Goal: Check status: Check status

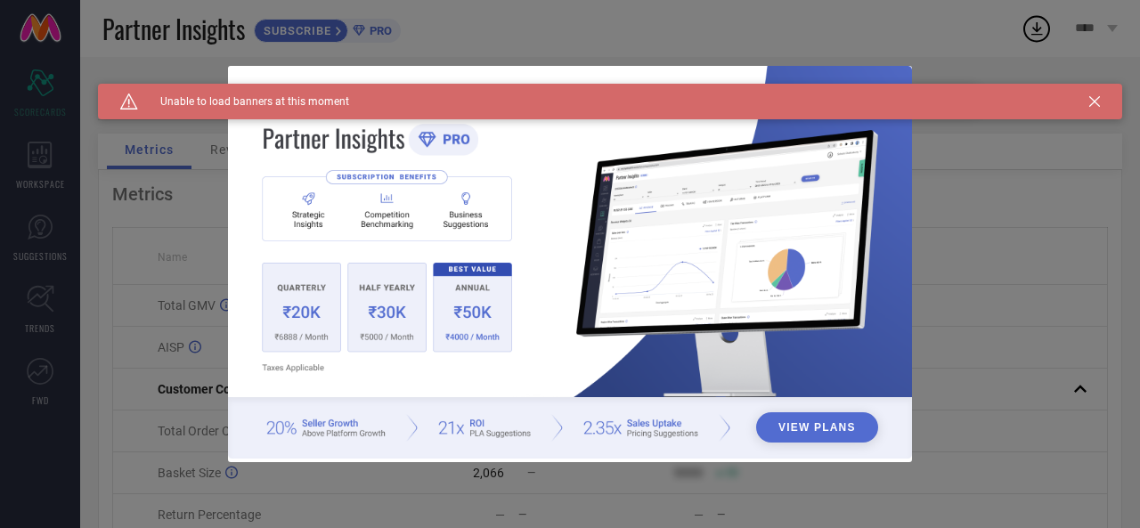
click at [1094, 102] on icon at bounding box center [1094, 101] width 11 height 11
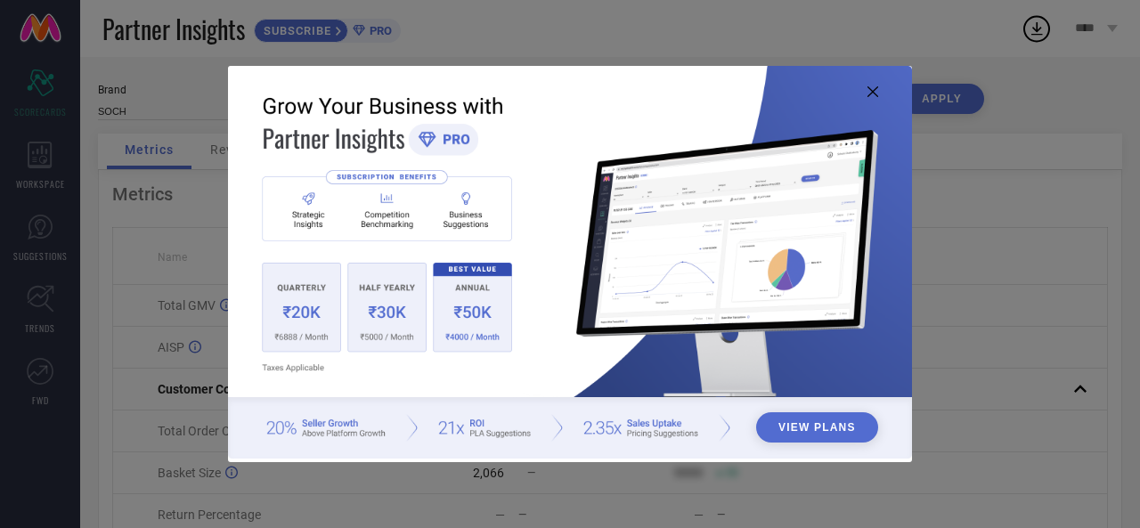
click at [868, 93] on icon at bounding box center [872, 91] width 11 height 11
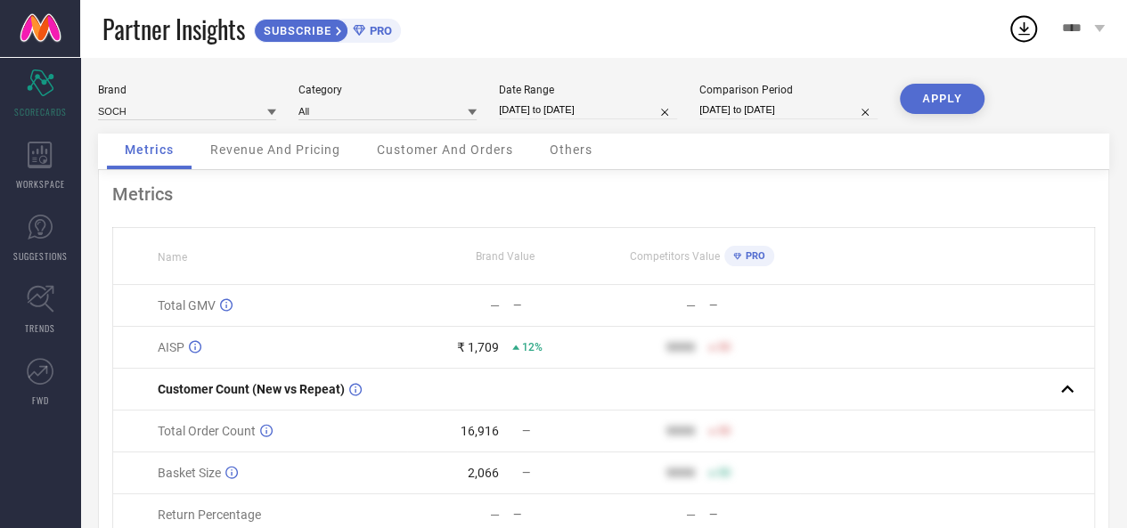
select select "8"
select select "2025"
select select "9"
select select "2025"
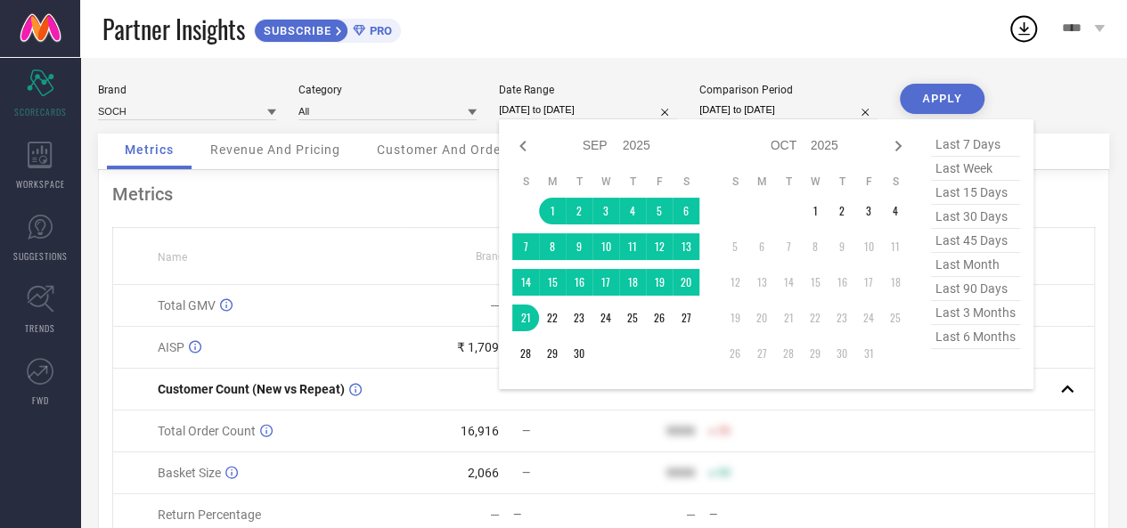
click at [582, 113] on input "[DATE] to [DATE]" at bounding box center [588, 110] width 178 height 19
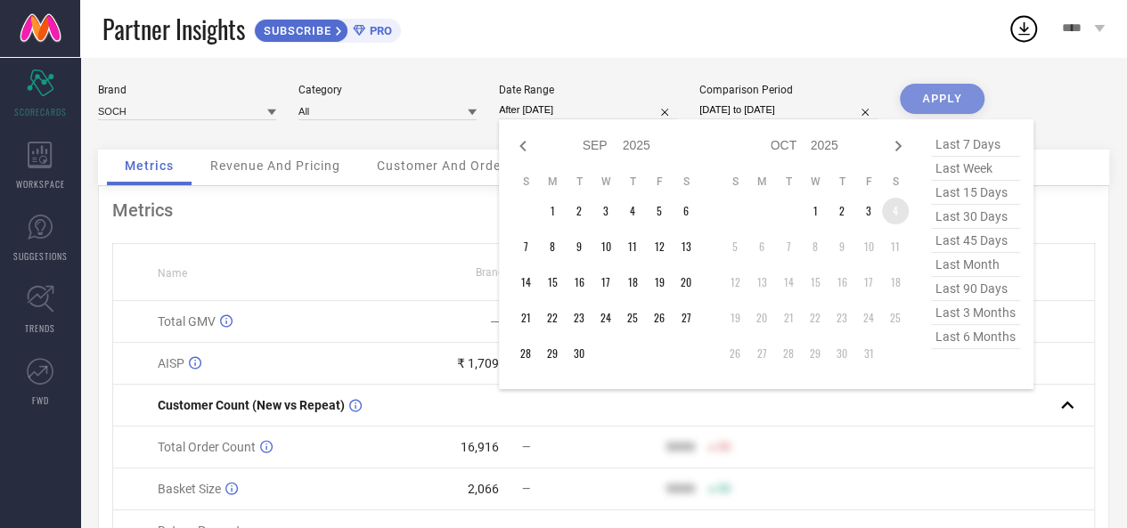
click at [899, 213] on td "4" at bounding box center [895, 211] width 27 height 27
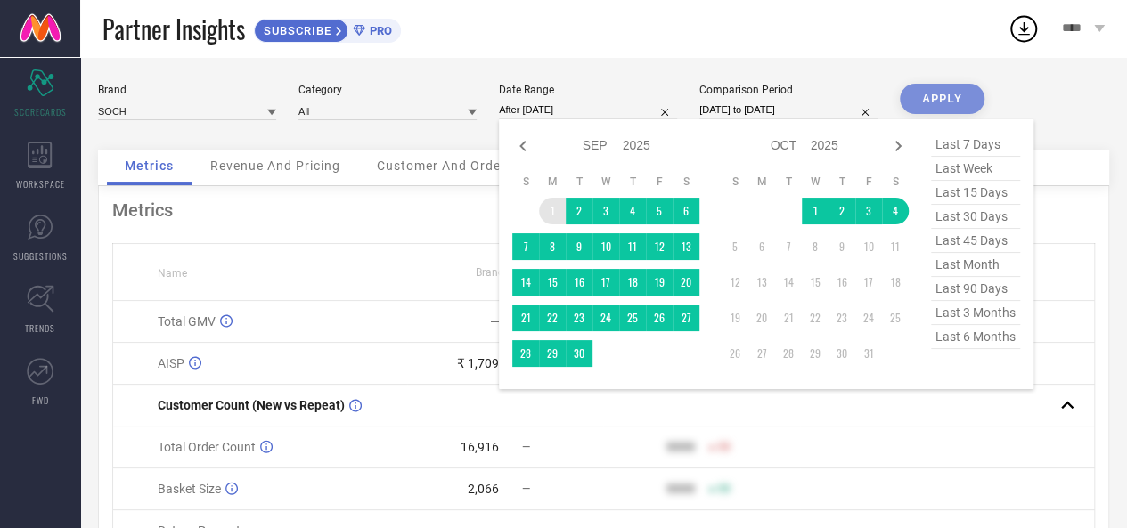
type input "[DATE] to [DATE]"
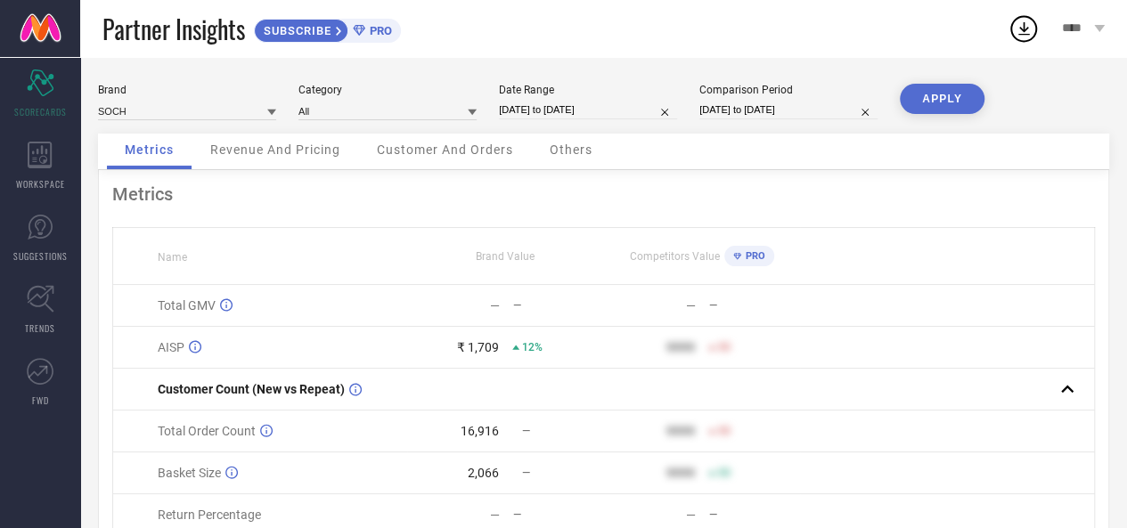
select select "8"
select select "2024"
select select "9"
select select "2024"
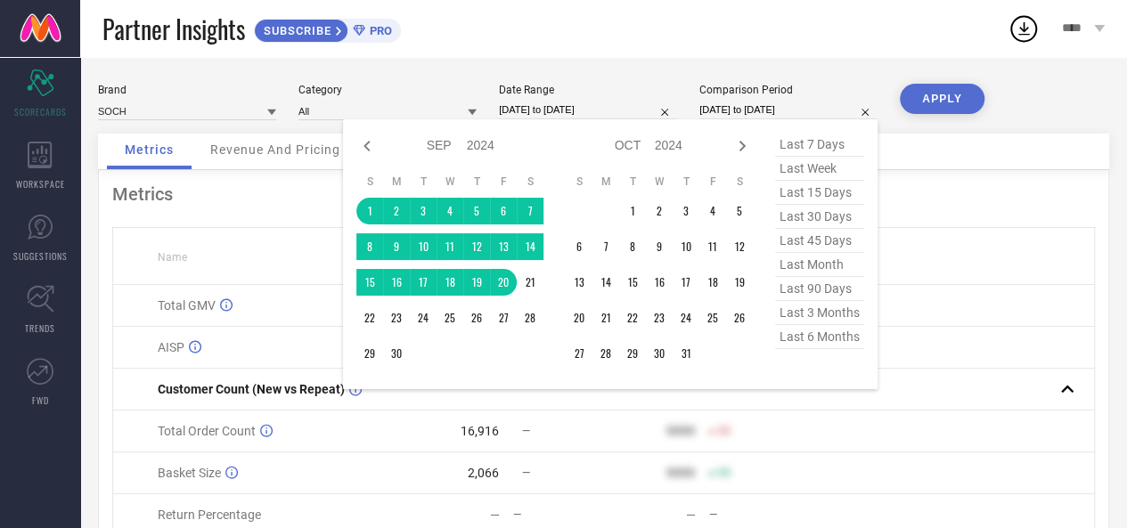
click at [754, 110] on input "[DATE] to [DATE]" at bounding box center [788, 110] width 178 height 19
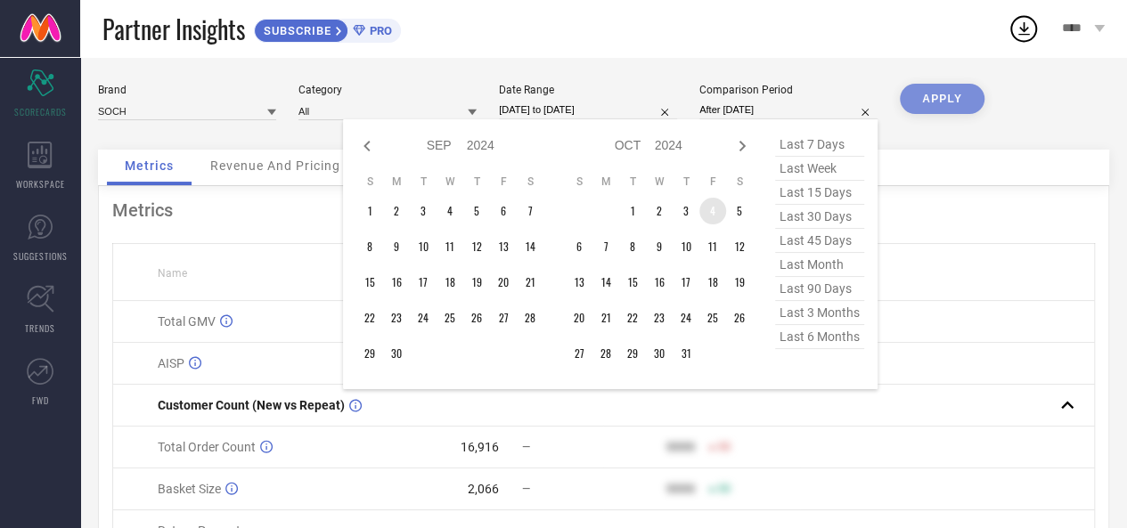
click at [717, 215] on td "4" at bounding box center [712, 211] width 27 height 27
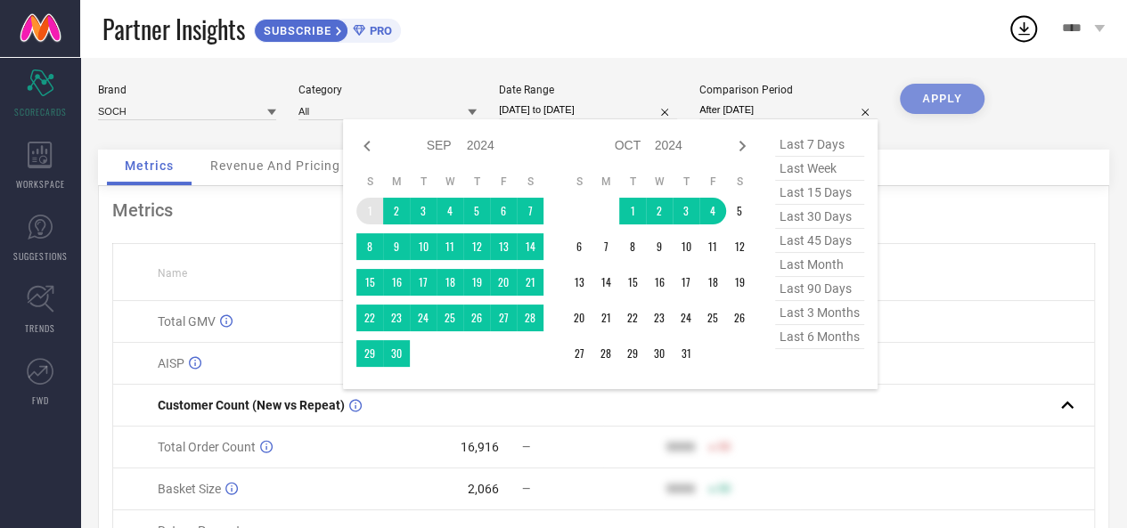
type input "[DATE] to [DATE]"
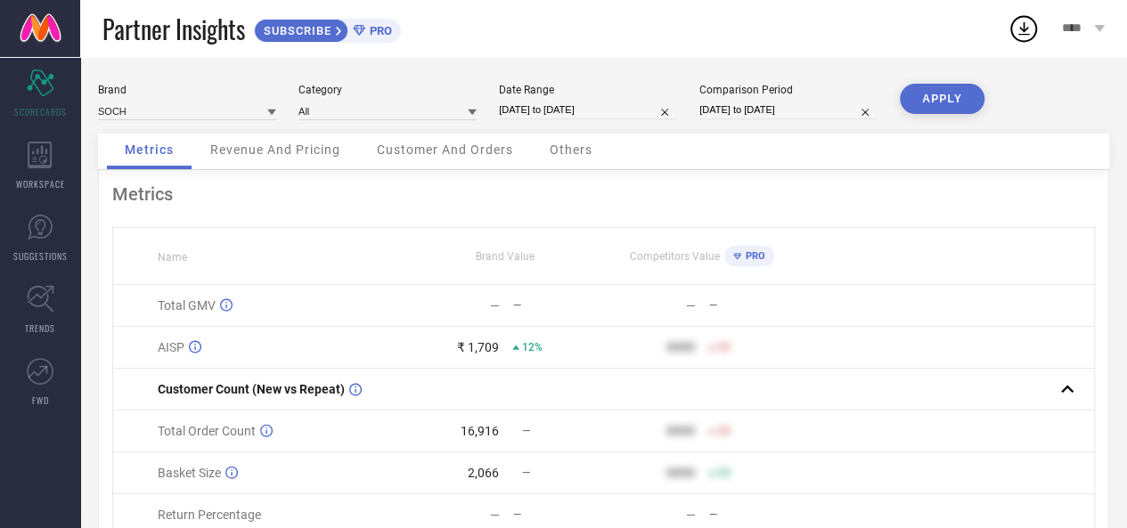
click at [929, 102] on button "APPLY" at bounding box center [942, 99] width 85 height 30
click at [271, 165] on div "Revenue And Pricing" at bounding box center [275, 152] width 166 height 36
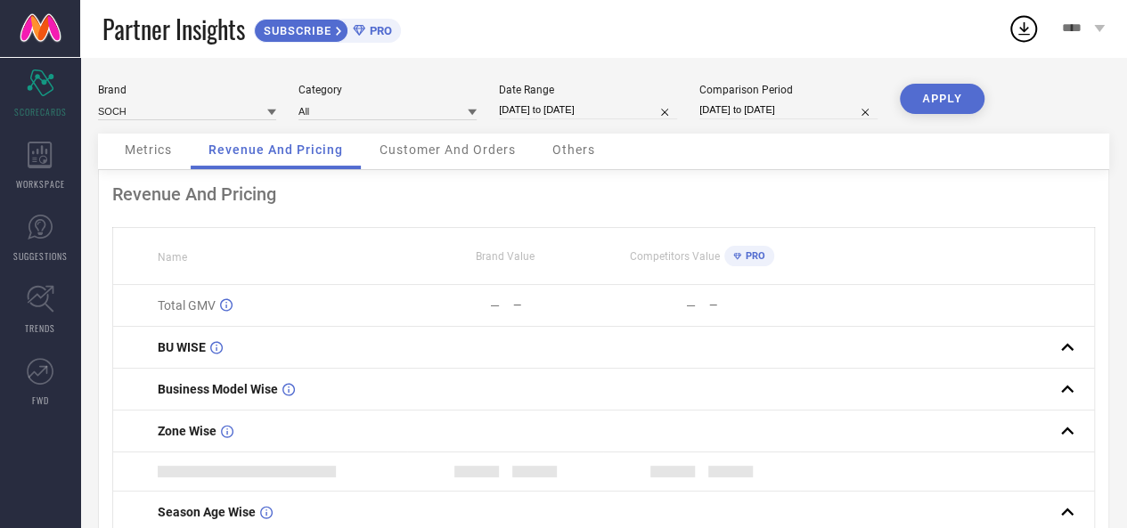
click at [452, 145] on span "Customer And Orders" at bounding box center [447, 149] width 136 height 14
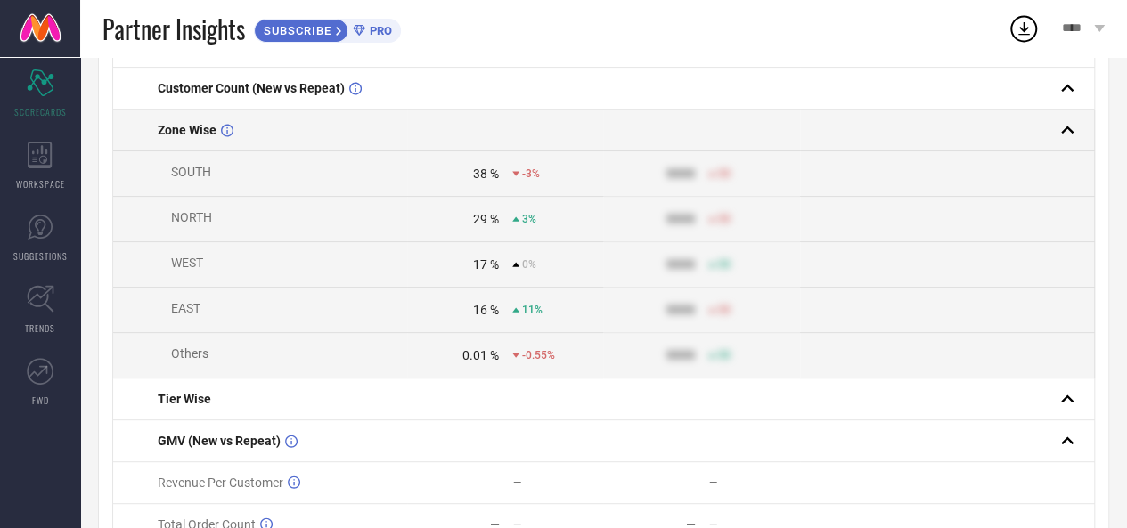
scroll to position [178, 0]
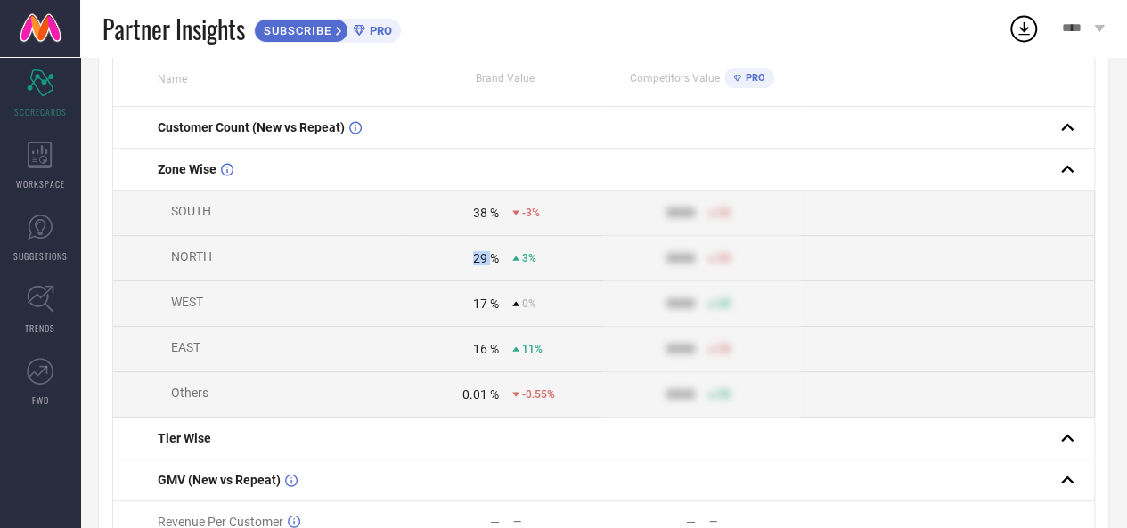
drag, startPoint x: 492, startPoint y: 261, endPoint x: 470, endPoint y: 261, distance: 21.4
click at [470, 261] on div "29 %" at bounding box center [453, 258] width 91 height 14
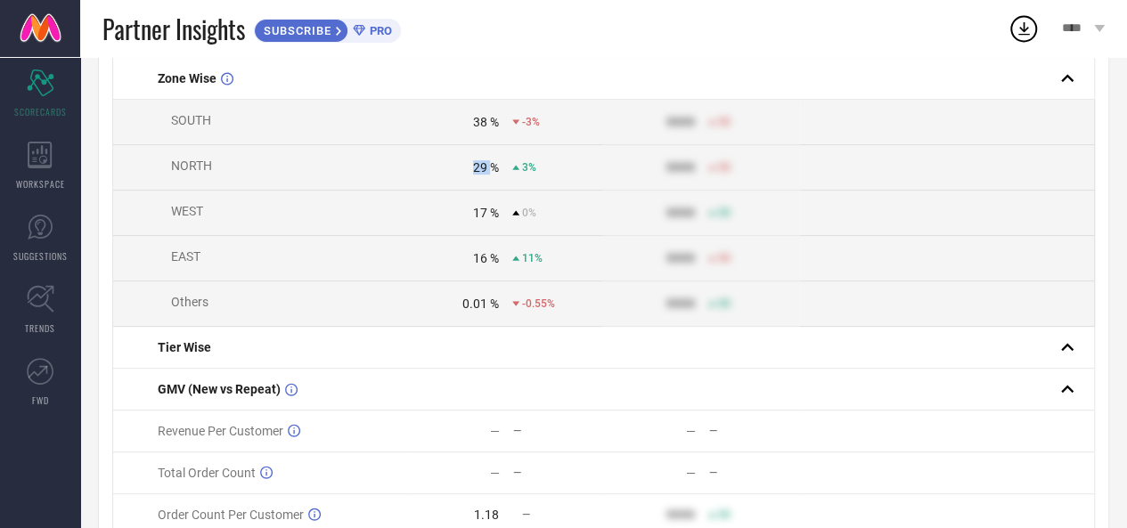
scroll to position [356, 0]
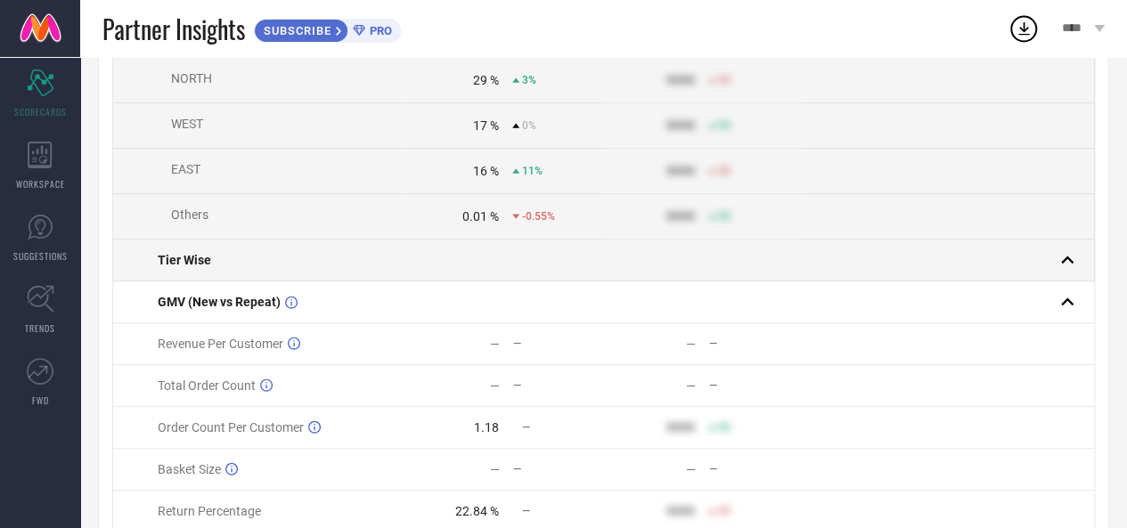
click at [210, 265] on div "Tier Wise" at bounding box center [282, 260] width 248 height 14
click at [1070, 259] on rect at bounding box center [1066, 260] width 25 height 25
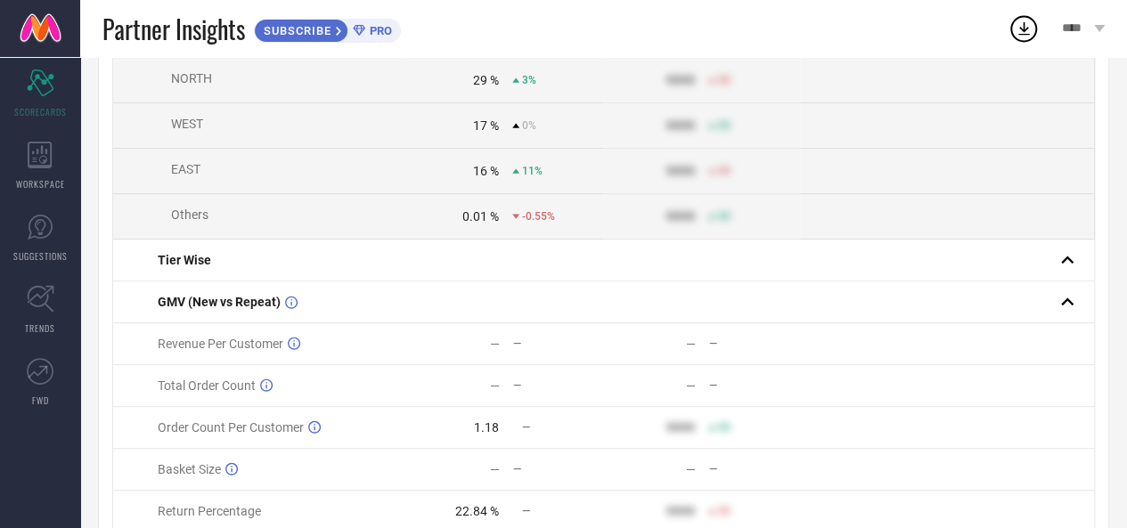
scroll to position [438, 0]
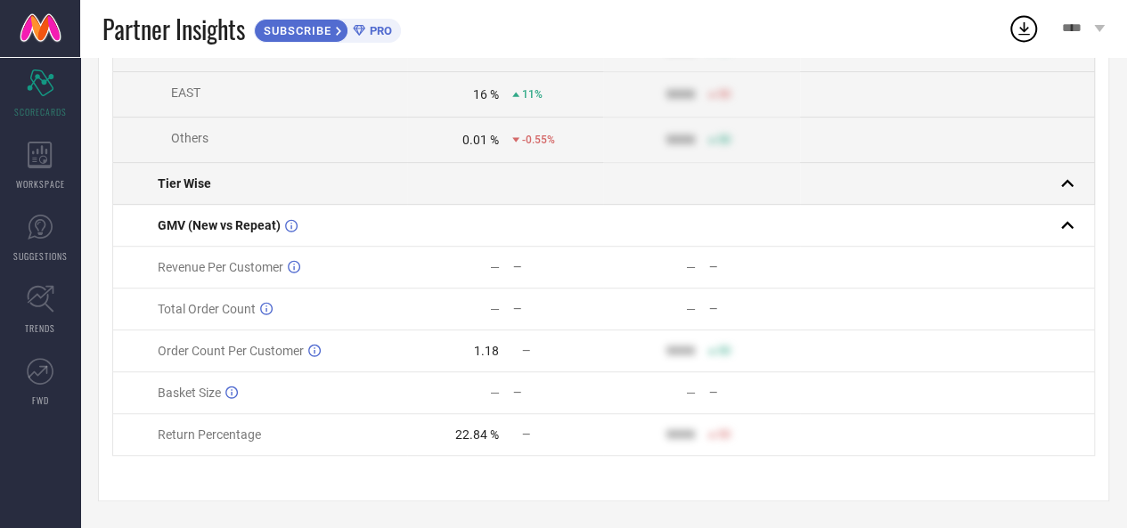
click at [1067, 177] on rect at bounding box center [1066, 183] width 25 height 25
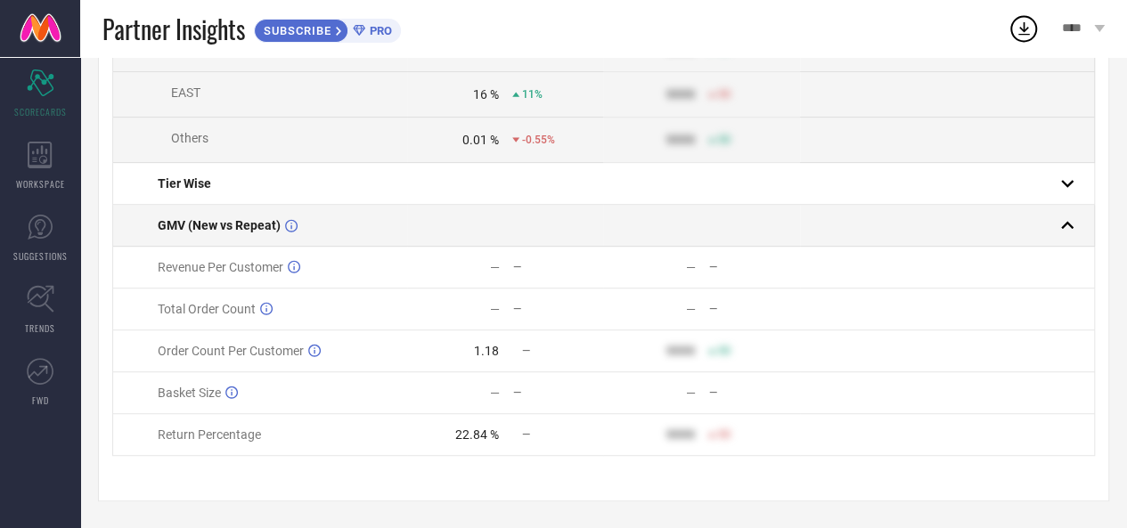
click at [1074, 219] on rect at bounding box center [1066, 225] width 25 height 25
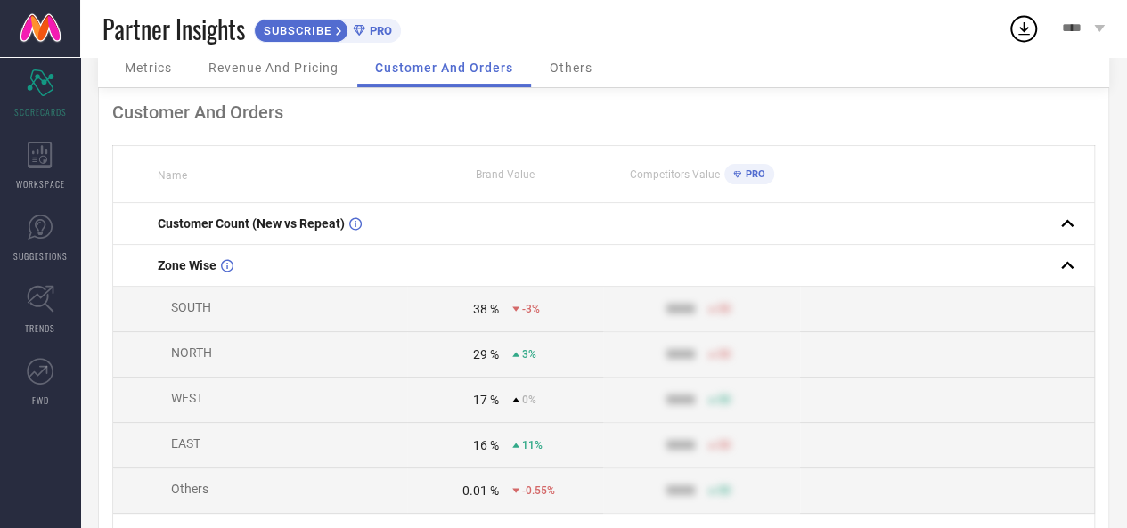
scroll to position [0, 0]
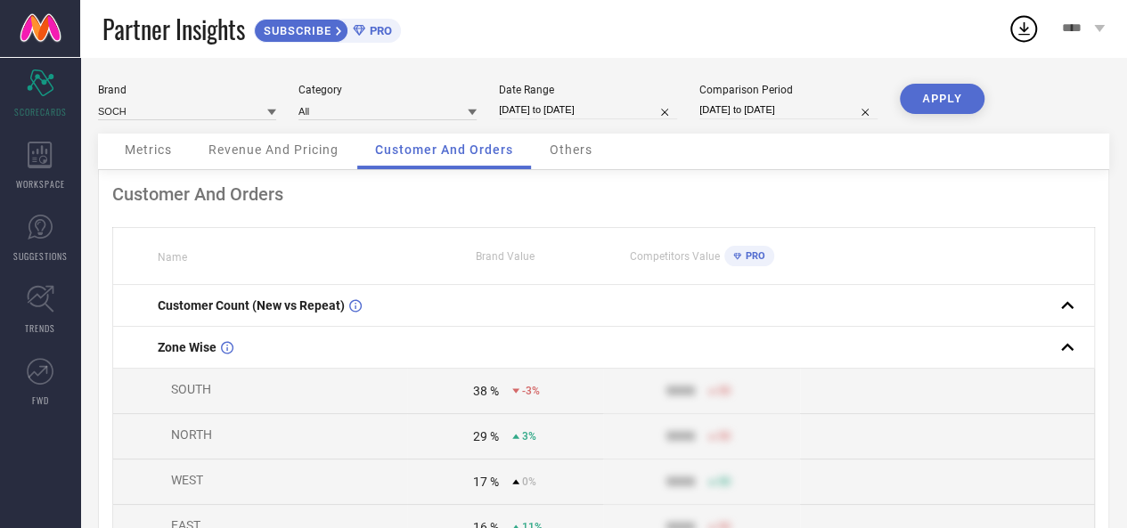
click at [575, 161] on div "Others" at bounding box center [571, 152] width 78 height 36
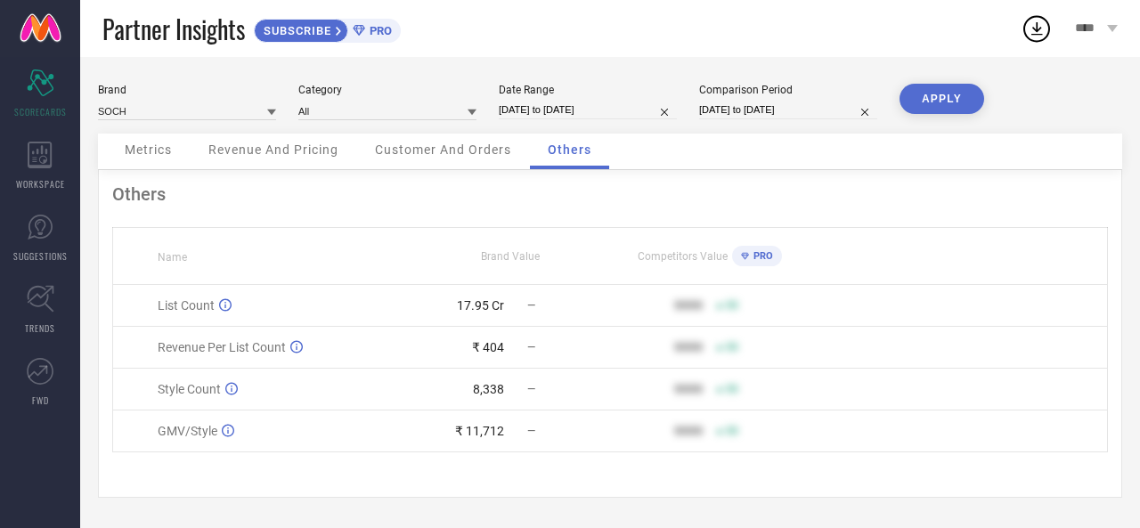
click at [169, 162] on div "Metrics" at bounding box center [148, 152] width 83 height 36
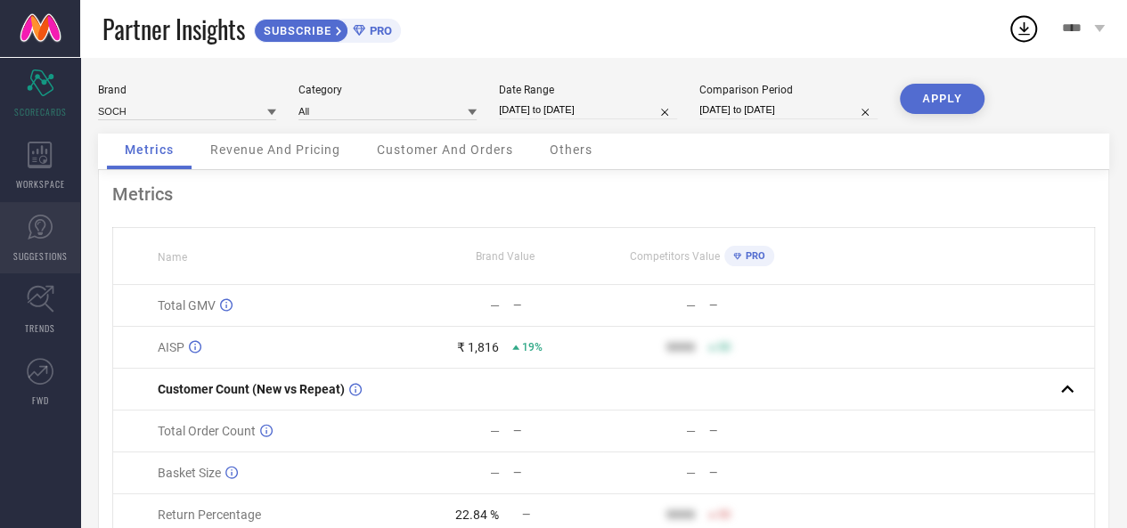
click at [35, 231] on icon at bounding box center [40, 227] width 27 height 27
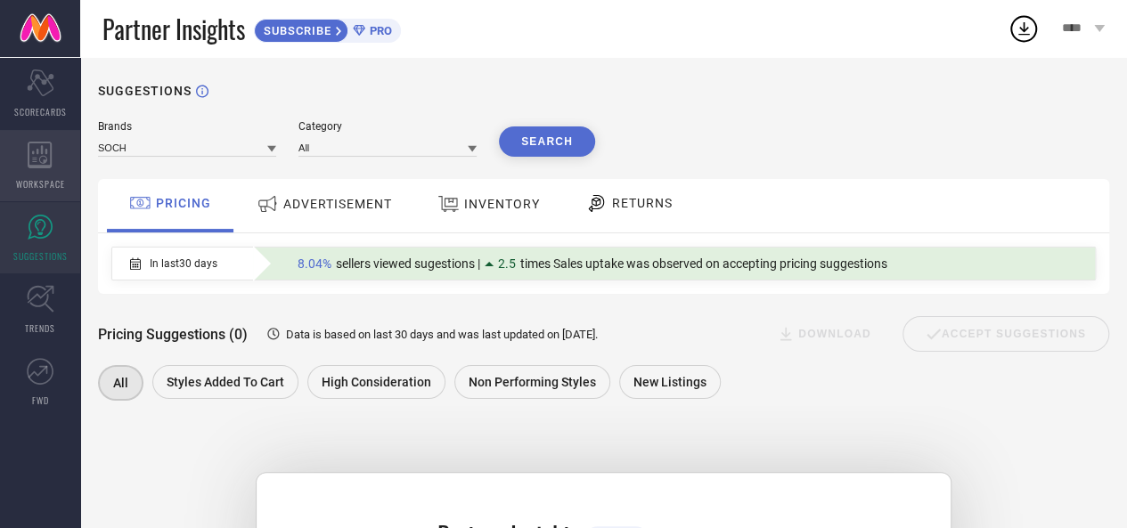
click at [48, 170] on div "WORKSPACE" at bounding box center [40, 165] width 80 height 71
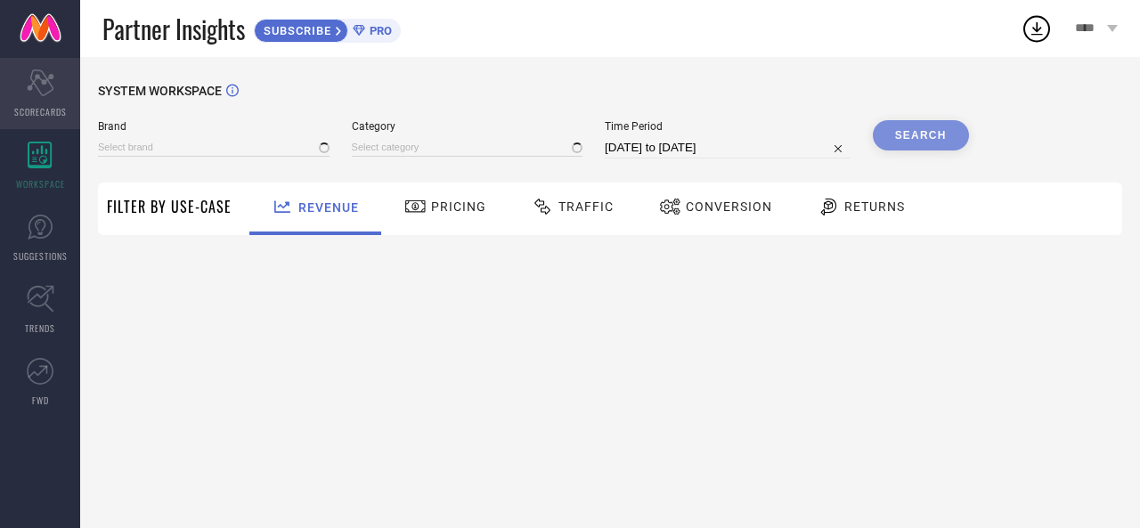
type input "SOCH"
type input "All"
click at [48, 107] on span "SCORECARDS" at bounding box center [40, 111] width 53 height 13
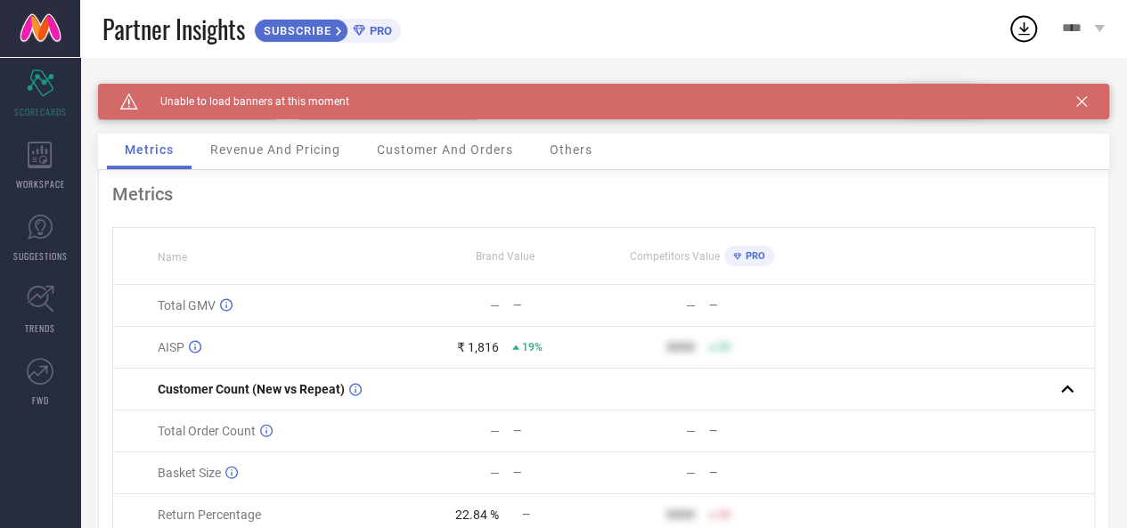
click at [284, 161] on div "Revenue And Pricing" at bounding box center [275, 152] width 166 height 36
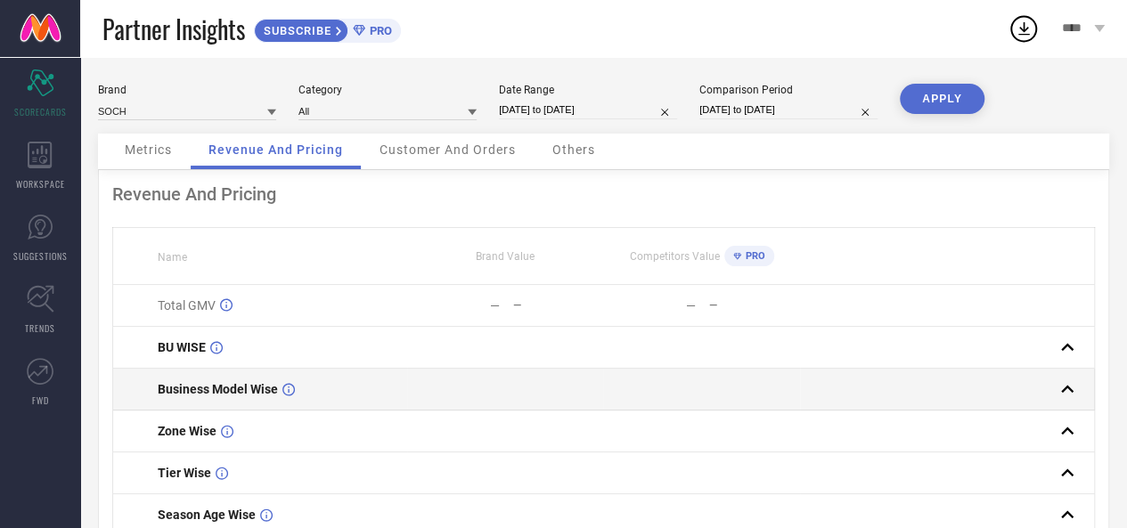
click at [1058, 392] on rect at bounding box center [1066, 389] width 25 height 25
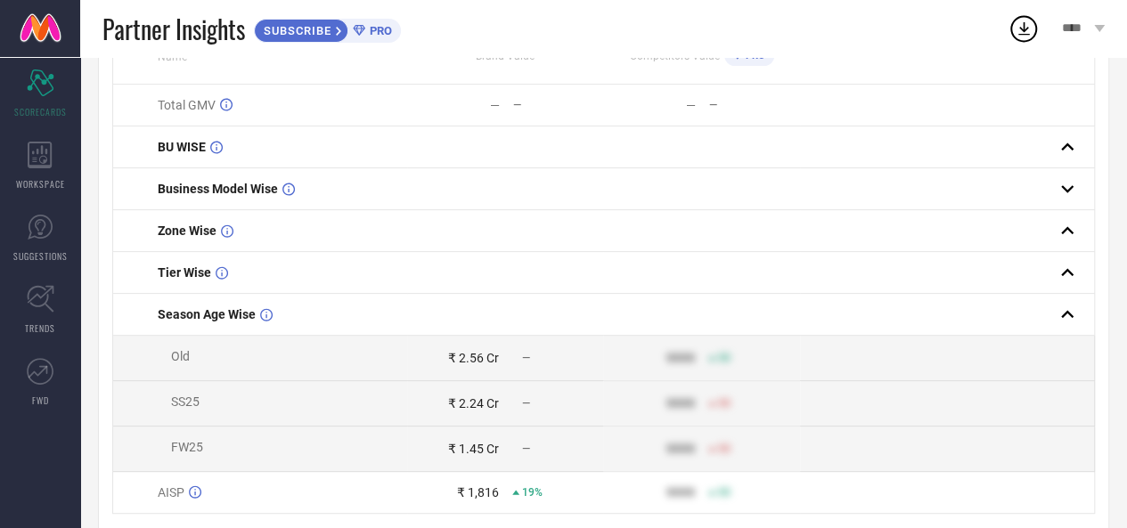
scroll to position [173, 0]
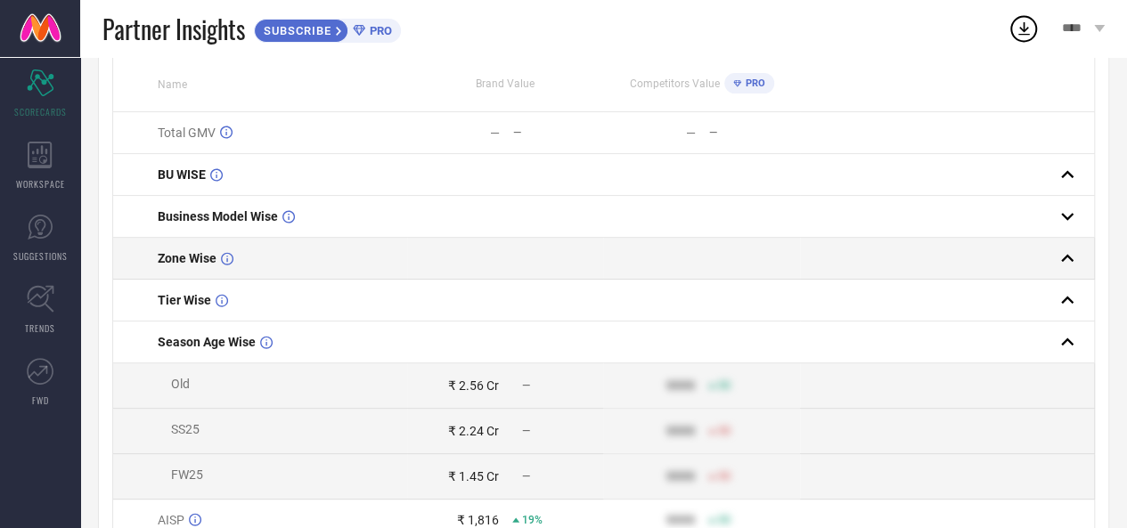
click at [1071, 264] on rect at bounding box center [1066, 258] width 25 height 25
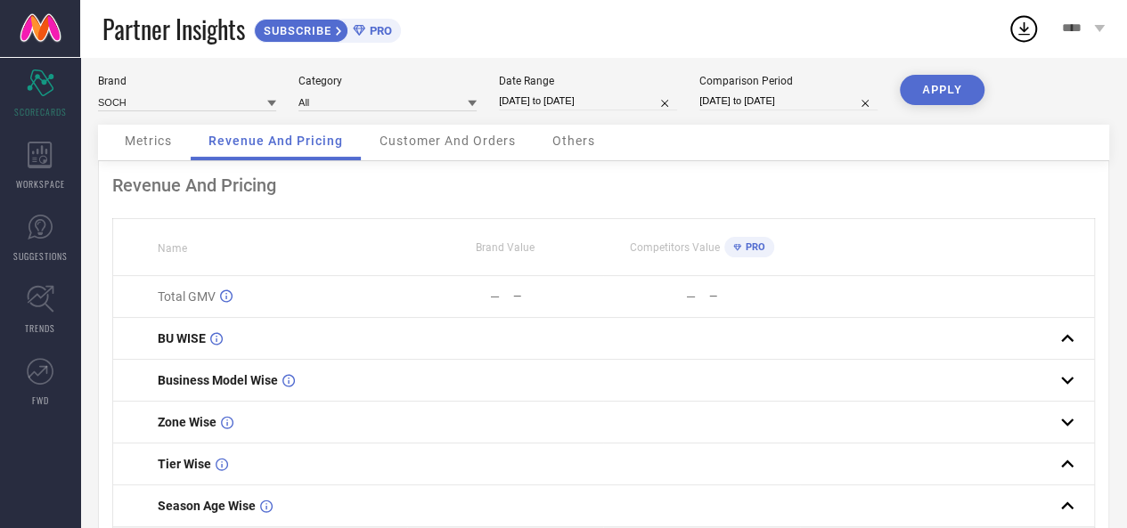
scroll to position [0, 0]
